Goal: Transaction & Acquisition: Purchase product/service

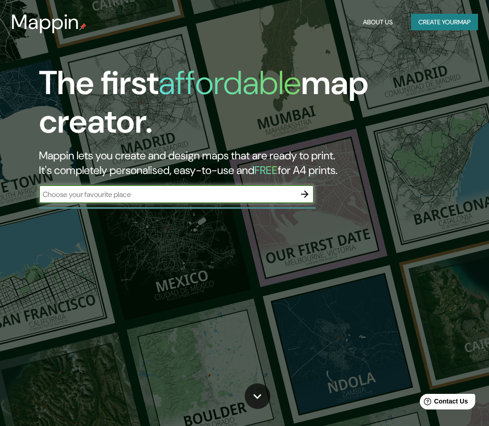
click at [125, 196] on input "text" at bounding box center [167, 194] width 257 height 11
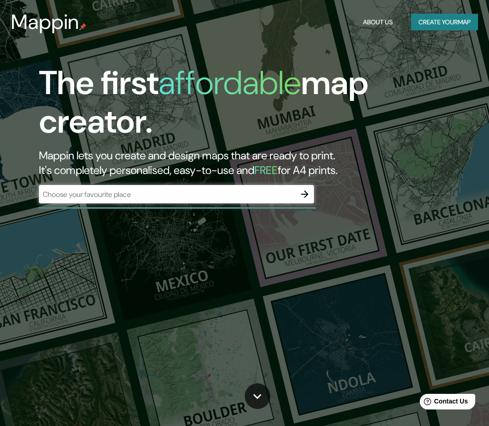
click at [212, 204] on div "​" at bounding box center [176, 195] width 275 height 20
click at [92, 189] on input "text" at bounding box center [167, 194] width 257 height 11
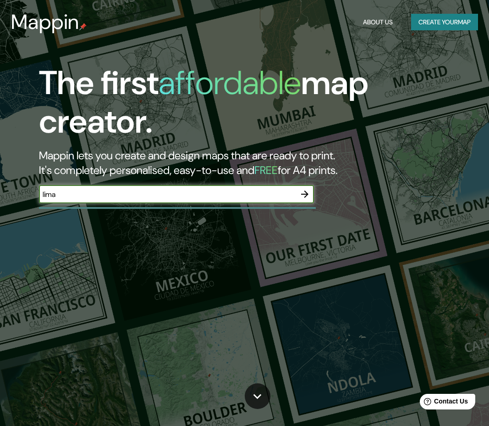
type input "lima"
click at [304, 194] on icon "button" at bounding box center [304, 193] width 7 height 7
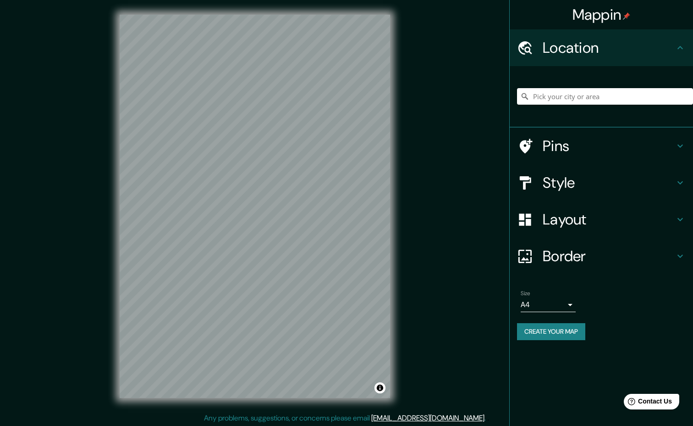
click at [398, 199] on div "© Mapbox © OpenStreetMap Improve this map" at bounding box center [255, 206] width 624 height 383
click at [496, 173] on div "© Mapbox © OpenStreetMap Improve this map" at bounding box center [255, 206] width 624 height 383
click at [426, 174] on div "© Mapbox © OpenStreetMap Improve this map" at bounding box center [255, 206] width 624 height 383
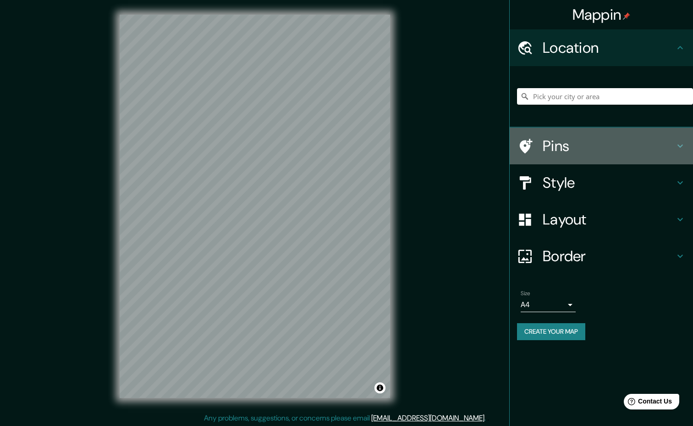
click at [496, 142] on h4 "Pins" at bounding box center [609, 146] width 132 height 18
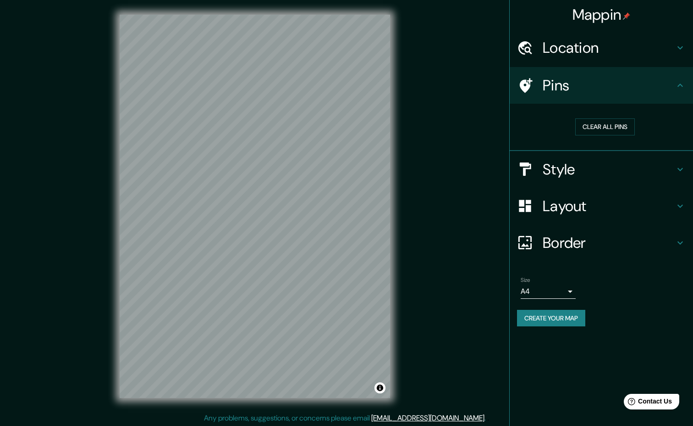
click at [496, 89] on h4 "Pins" at bounding box center [609, 85] width 132 height 18
click at [255, 220] on div at bounding box center [257, 219] width 7 height 7
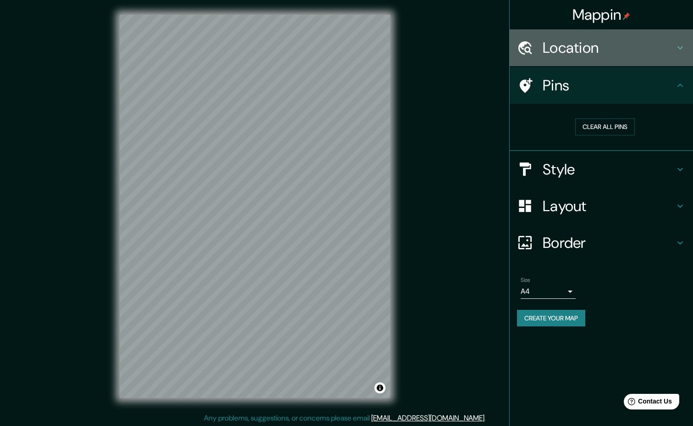
click at [496, 54] on h4 "Location" at bounding box center [609, 48] width 132 height 18
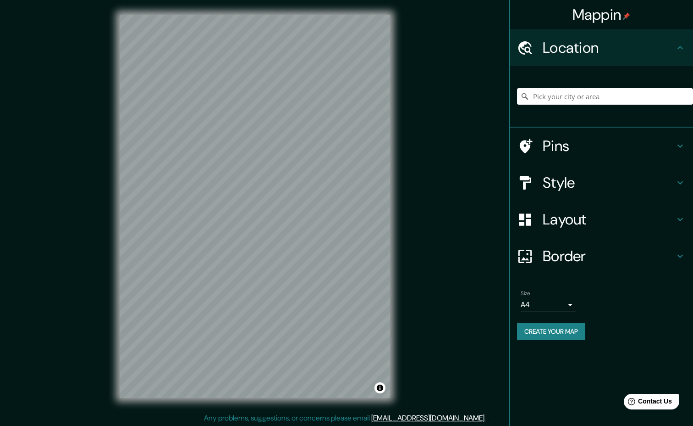
click at [496, 186] on h4 "Style" at bounding box center [609, 182] width 132 height 18
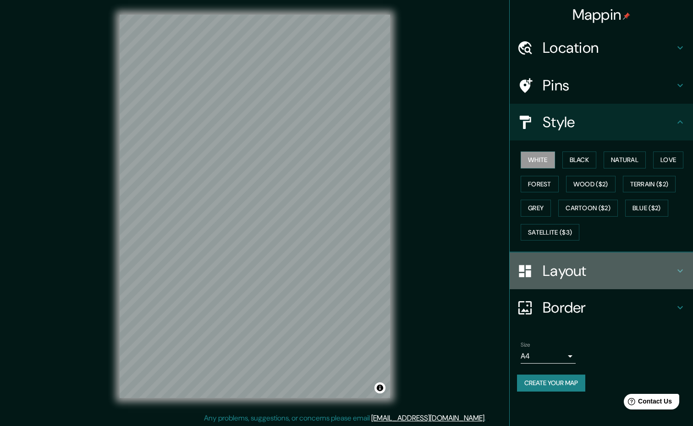
click at [496, 261] on h4 "Layout" at bounding box center [609, 270] width 132 height 18
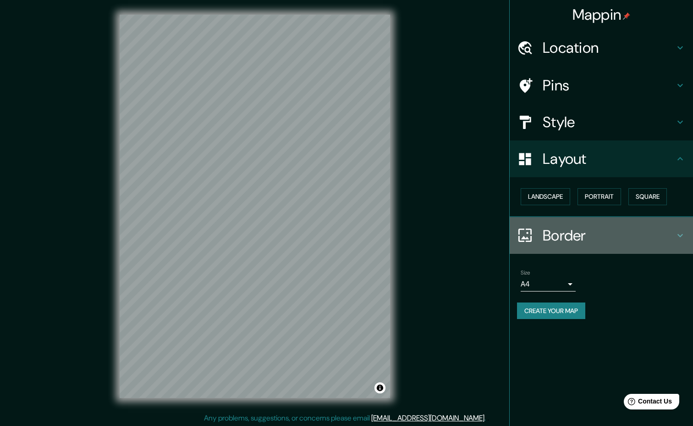
click at [496, 225] on div "Border" at bounding box center [601, 235] width 183 height 37
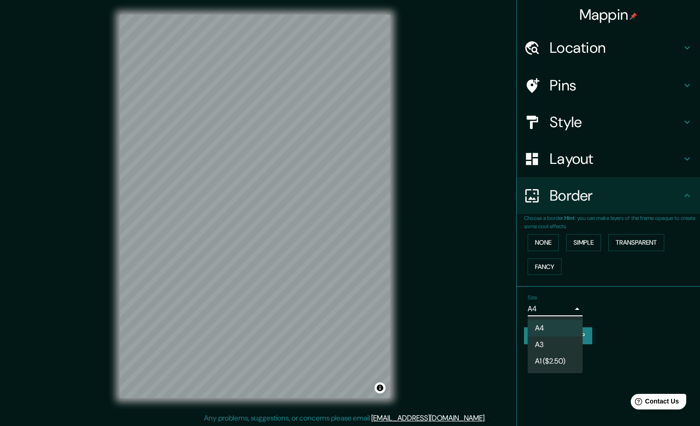
click at [496, 304] on body "Mappin Location Pins Style Layout Border Choose a border. Hint : you can make l…" at bounding box center [350, 213] width 700 height 426
click at [496, 341] on li "A3" at bounding box center [555, 344] width 55 height 17
type input "a4"
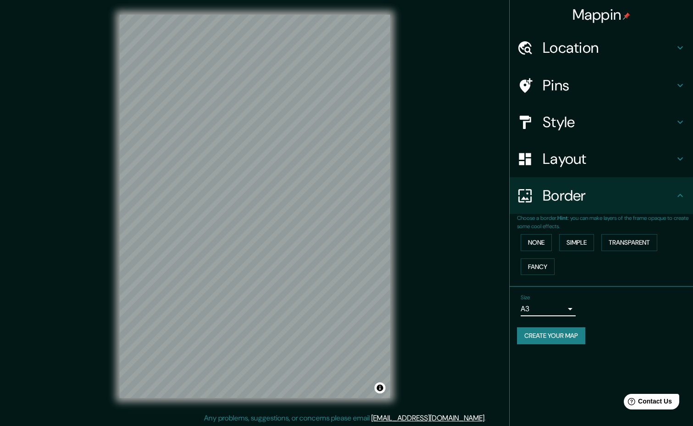
click at [496, 163] on h4 "Layout" at bounding box center [609, 158] width 132 height 18
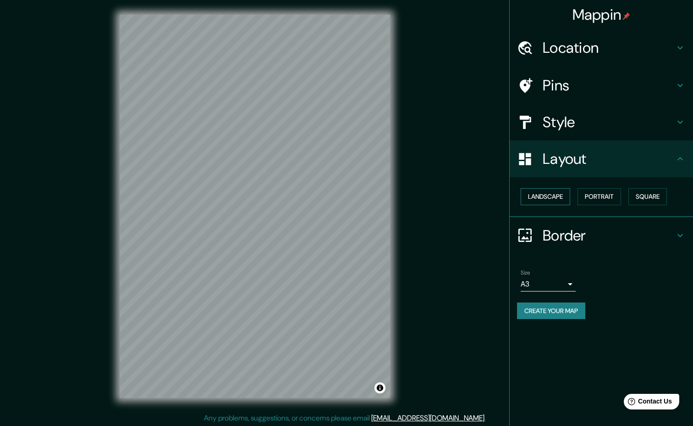
click at [496, 193] on button "Landscape" at bounding box center [546, 196] width 50 height 17
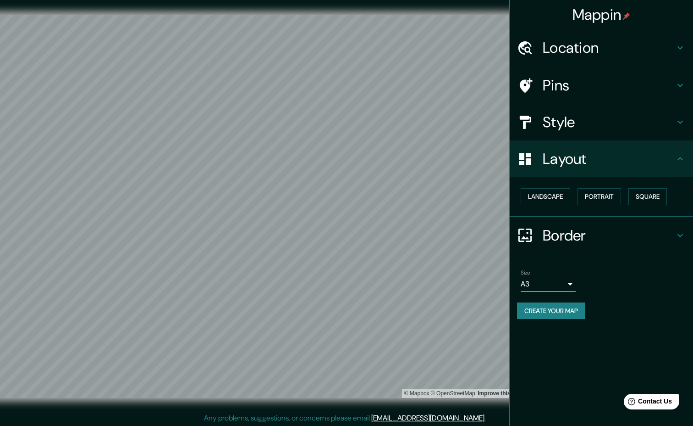
click at [496, 318] on button "Create your map" at bounding box center [551, 310] width 68 height 17
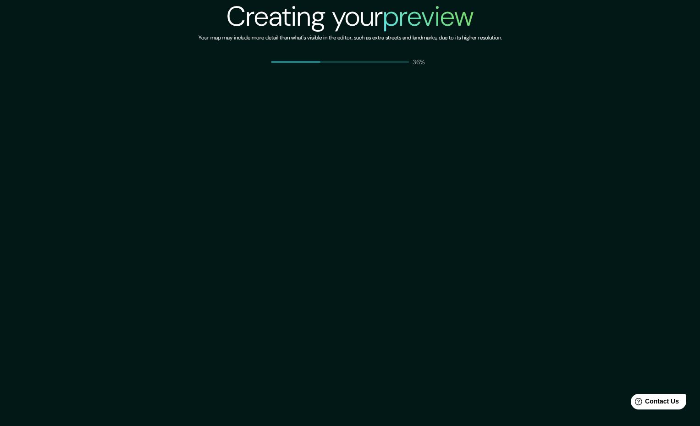
click at [290, 82] on div "Creating your preview Your map may include more detail than what's visible in t…" at bounding box center [350, 213] width 700 height 426
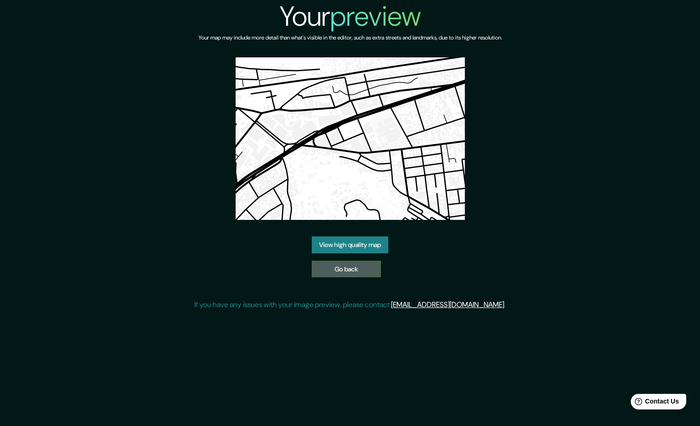
click at [364, 270] on link "Go back" at bounding box center [346, 268] width 69 height 17
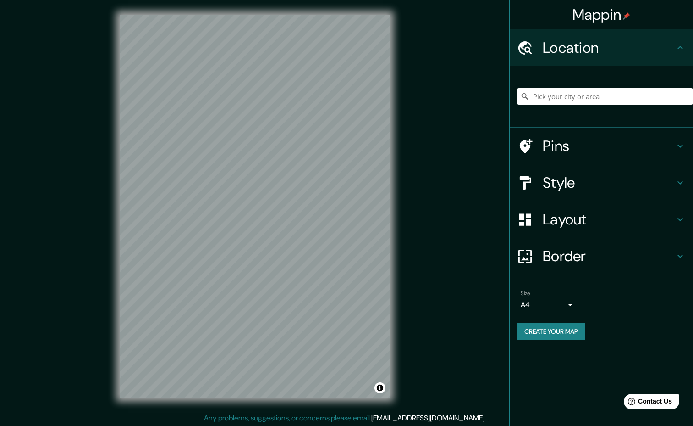
click at [558, 144] on h4 "Pins" at bounding box center [609, 146] width 132 height 18
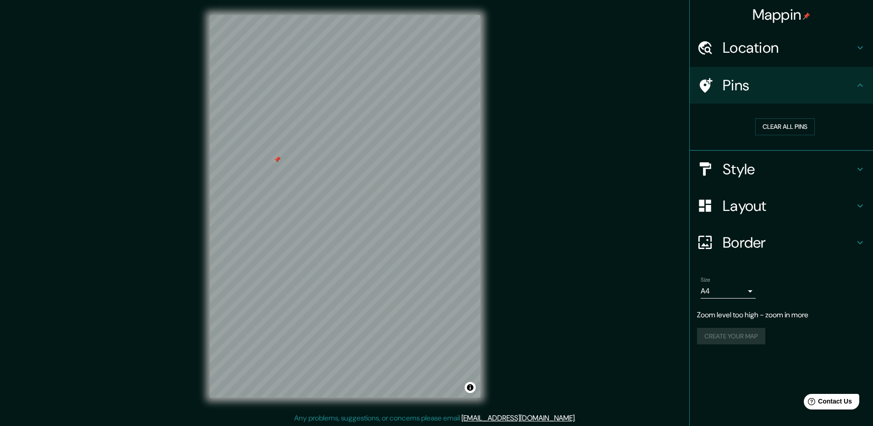
click at [700, 204] on h4 "Layout" at bounding box center [789, 206] width 132 height 18
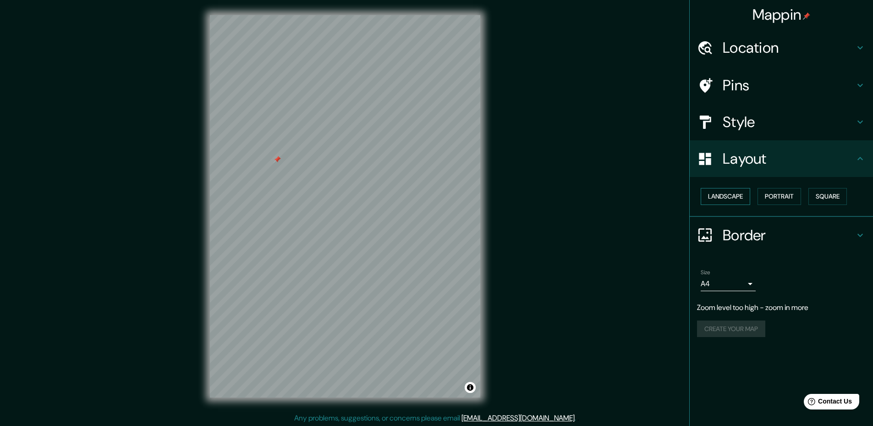
click at [700, 192] on button "Landscape" at bounding box center [726, 196] width 50 height 17
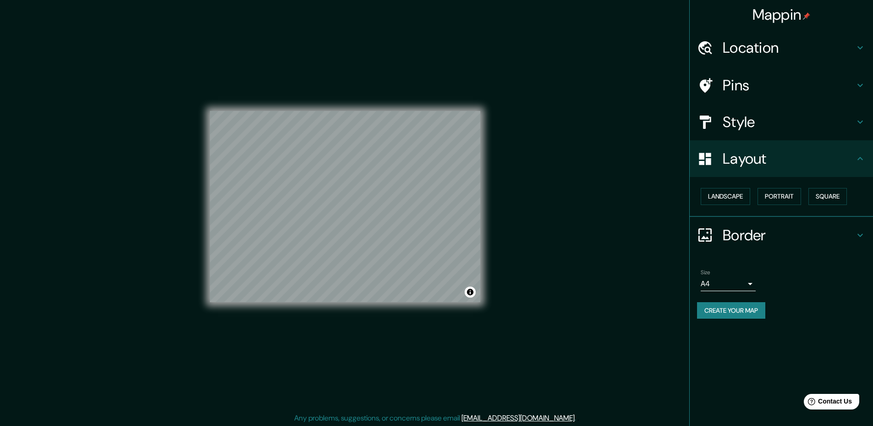
click at [700, 271] on div "Size A4 single" at bounding box center [728, 280] width 55 height 22
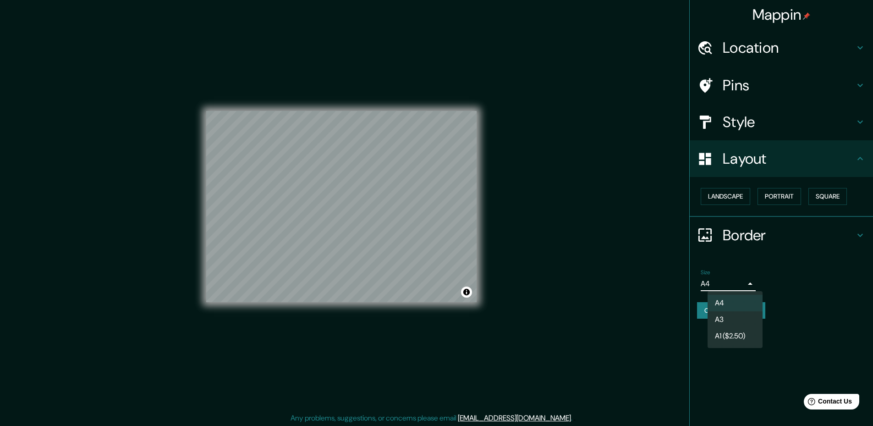
click at [700, 287] on body "Mappin Location Pins Style Layout Landscape Portrait Square Border Choose a bor…" at bounding box center [436, 213] width 873 height 426
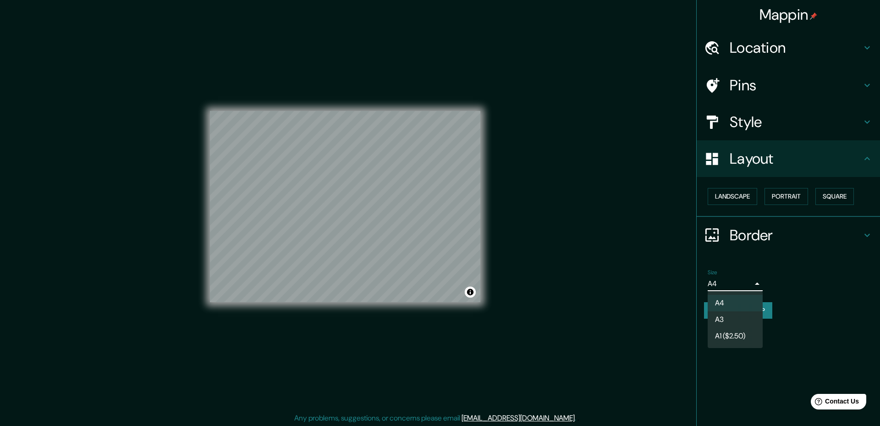
click at [700, 316] on li "A3" at bounding box center [735, 319] width 55 height 17
type input "a4"
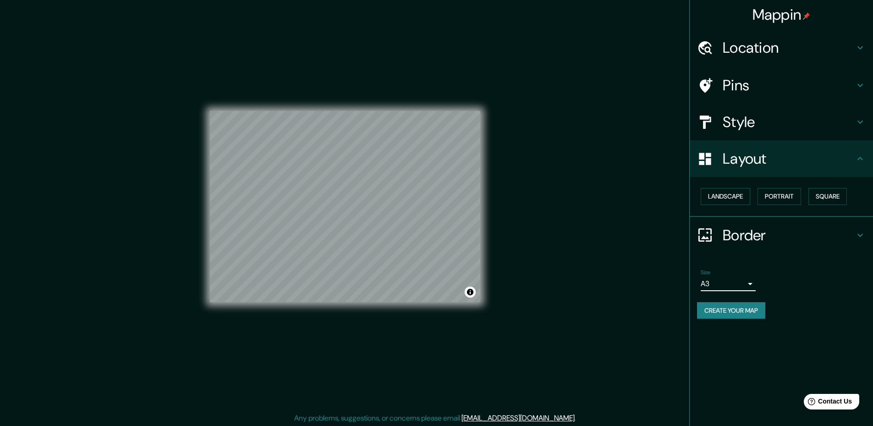
click at [700, 315] on button "Create your map" at bounding box center [731, 310] width 68 height 17
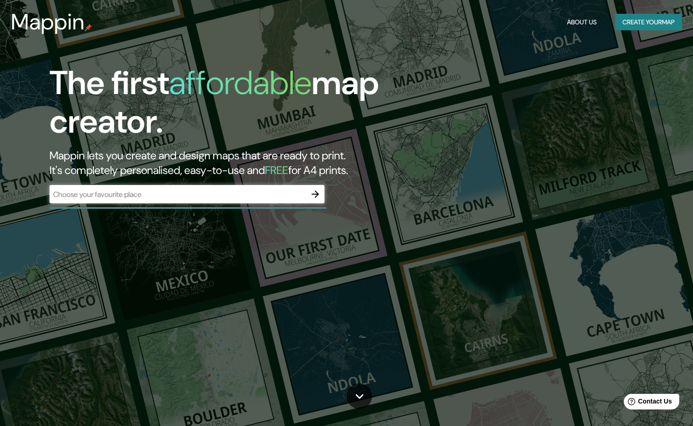
click at [190, 183] on div "The first affordable map creator. Mappin lets you create and design maps that a…" at bounding box center [223, 138] width 416 height 149
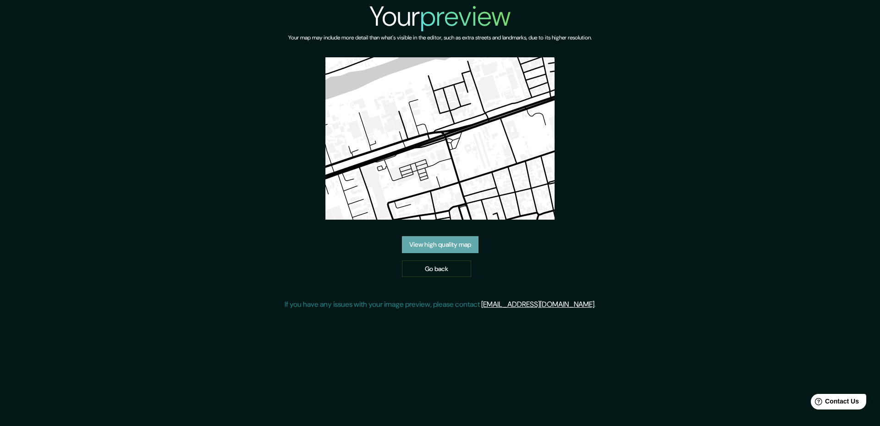
click at [444, 236] on link "View high quality map" at bounding box center [440, 244] width 77 height 17
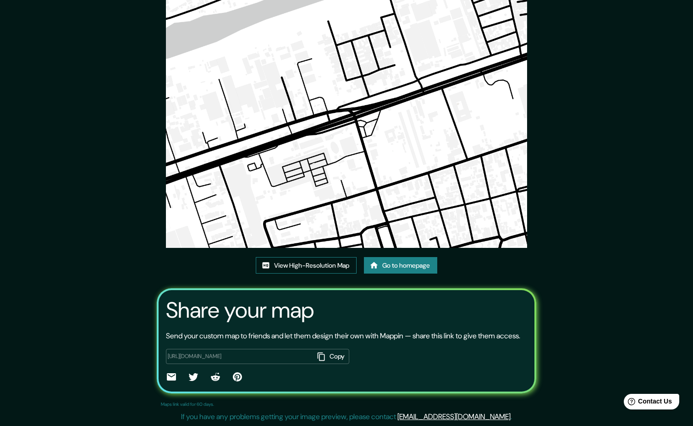
scroll to position [59, 0]
click at [310, 257] on link "View High-Resolution Map" at bounding box center [306, 265] width 101 height 17
